Goal: Navigation & Orientation: Understand site structure

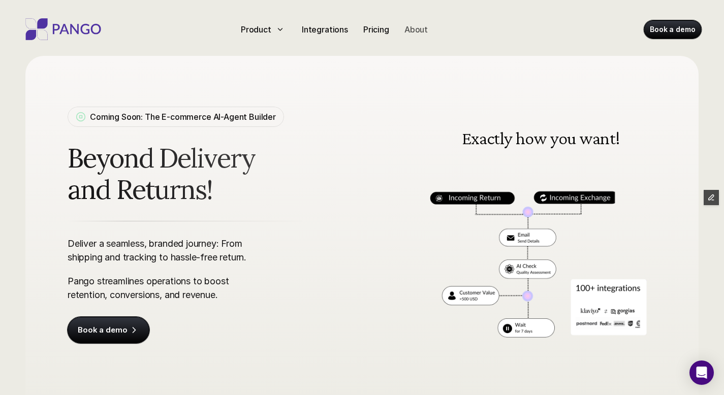
click at [423, 21] on div "About" at bounding box center [415, 29] width 31 height 16
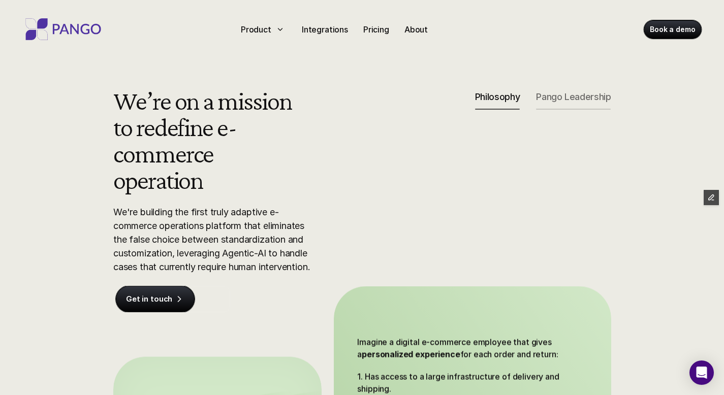
click at [576, 92] on p "Pango Leadership" at bounding box center [573, 96] width 75 height 11
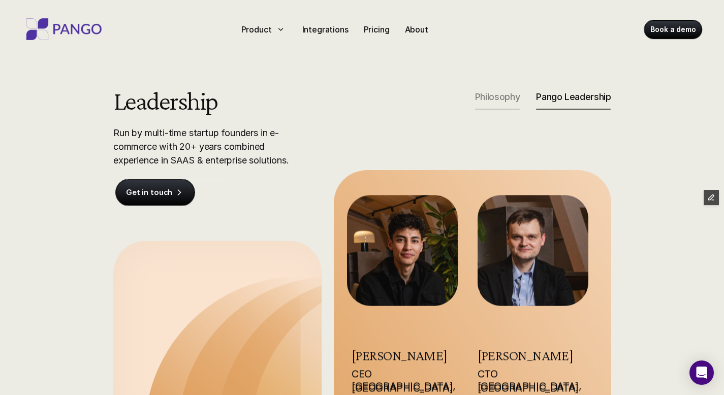
click at [489, 102] on p "Philosophy" at bounding box center [497, 96] width 45 height 11
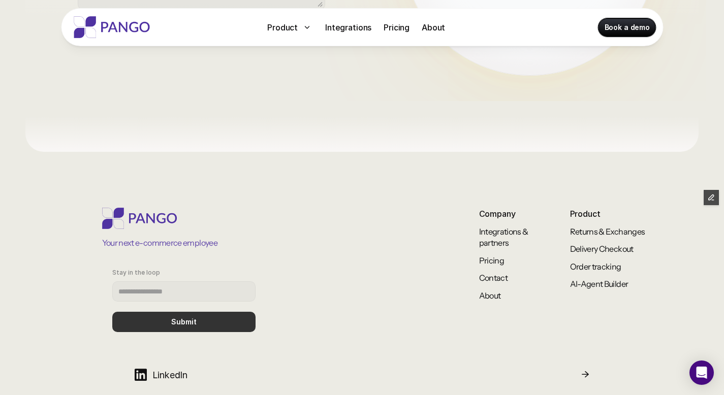
scroll to position [904, 0]
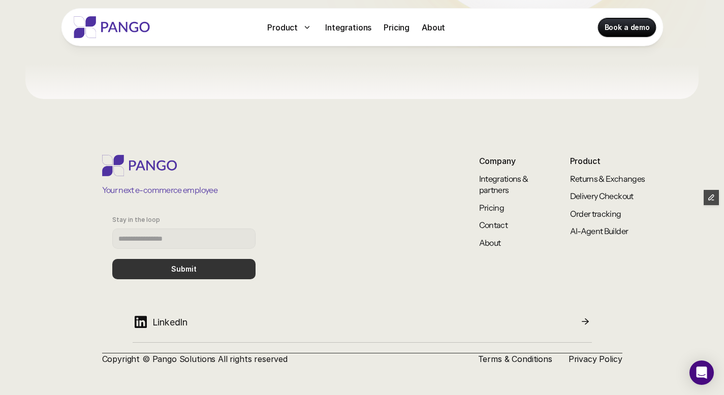
click at [100, 21] on img at bounding box center [111, 27] width 81 height 22
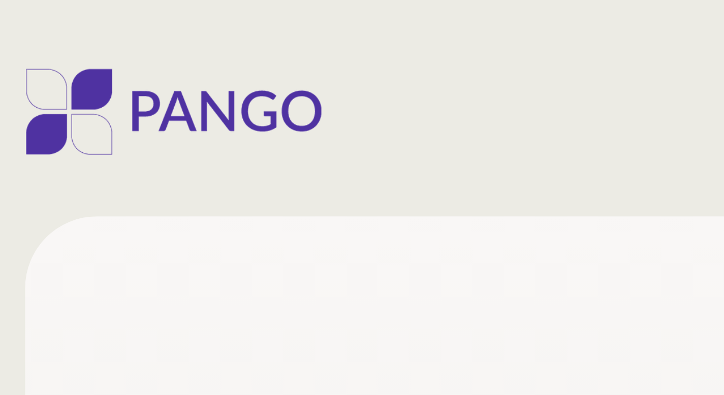
drag, startPoint x: 117, startPoint y: 36, endPoint x: 61, endPoint y: 25, distance: 57.3
click at [61, 25] on div "Product Integrations Pricing About Book a demo" at bounding box center [362, 27] width 711 height 54
